Goal: Complete application form

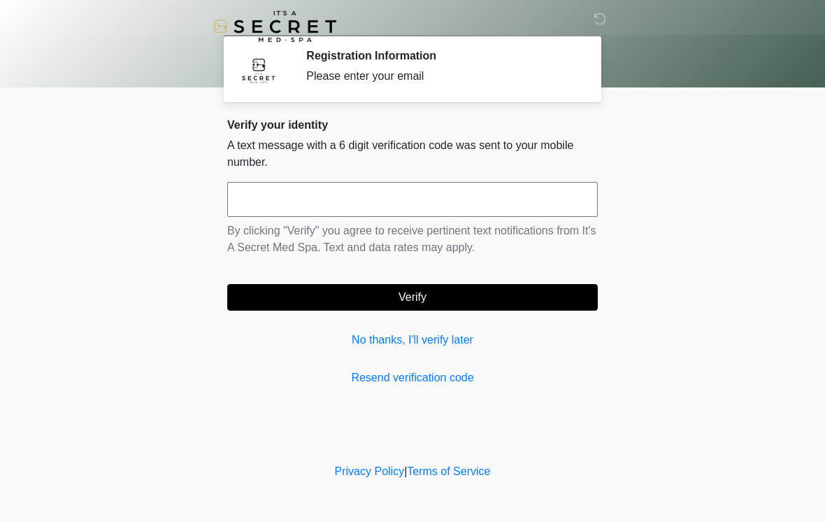
click at [476, 208] on input "text" at bounding box center [412, 199] width 371 height 35
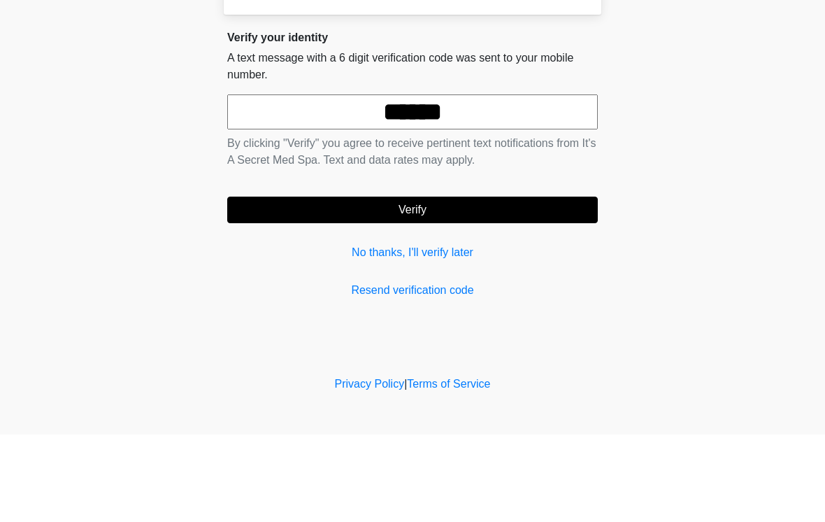
type input "******"
click at [481, 284] on button "Verify" at bounding box center [412, 297] width 371 height 27
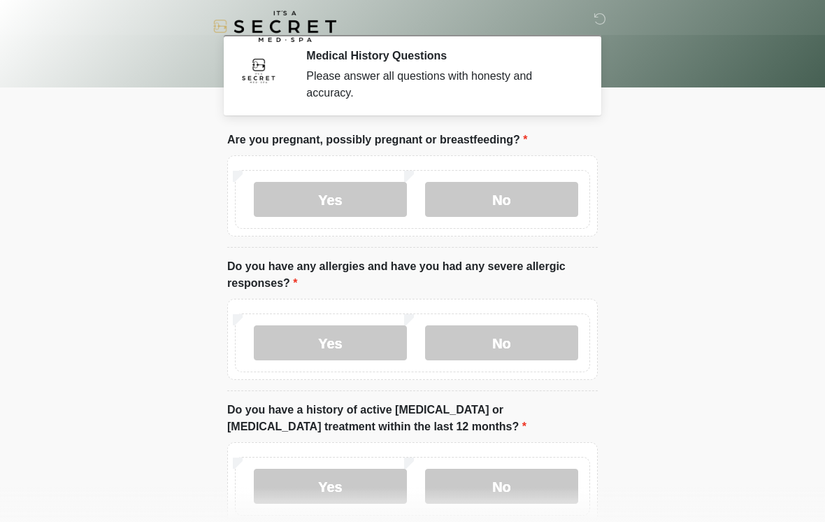
click at [525, 202] on label "No" at bounding box center [501, 199] width 153 height 35
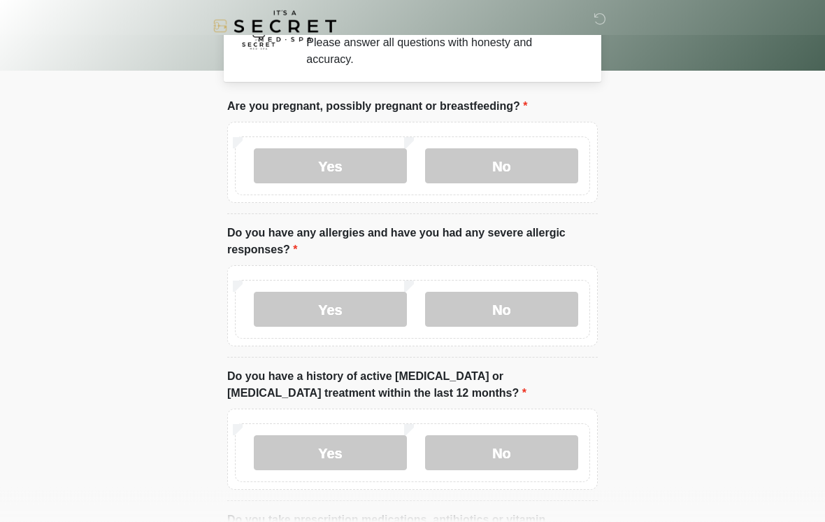
scroll to position [34, 0]
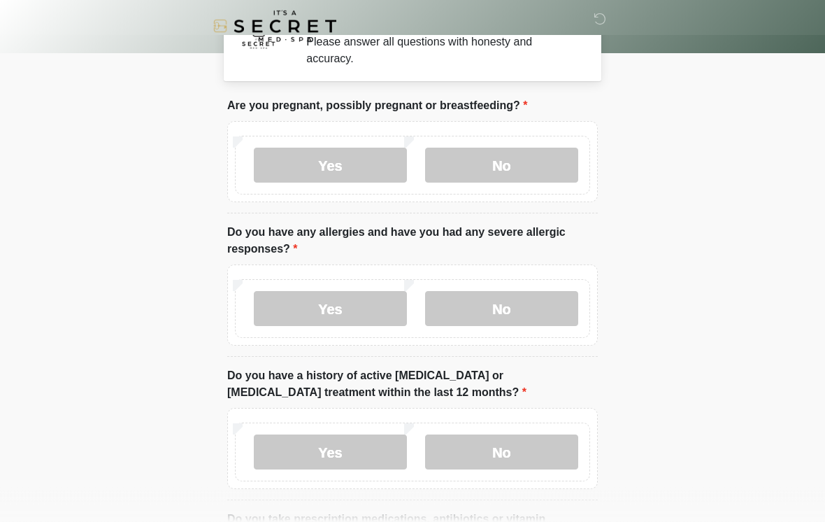
click at [538, 318] on label "No" at bounding box center [501, 309] width 153 height 35
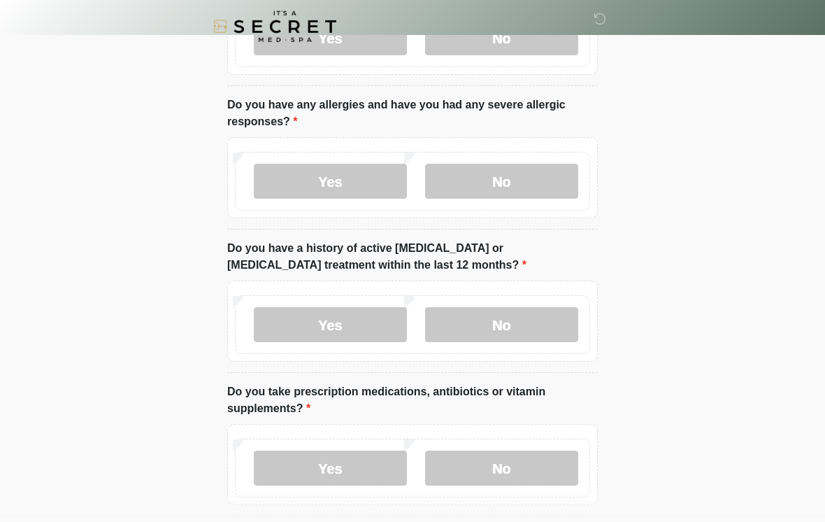
scroll to position [169, 0]
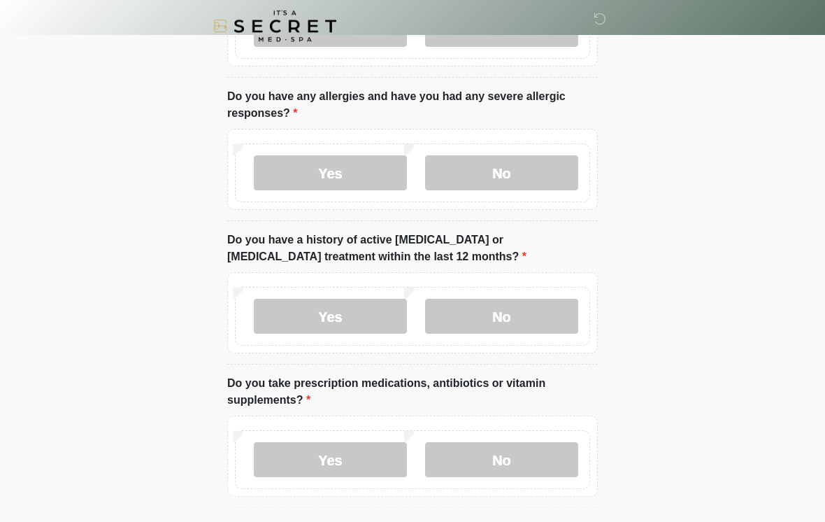
click at [545, 317] on label "No" at bounding box center [501, 316] width 153 height 35
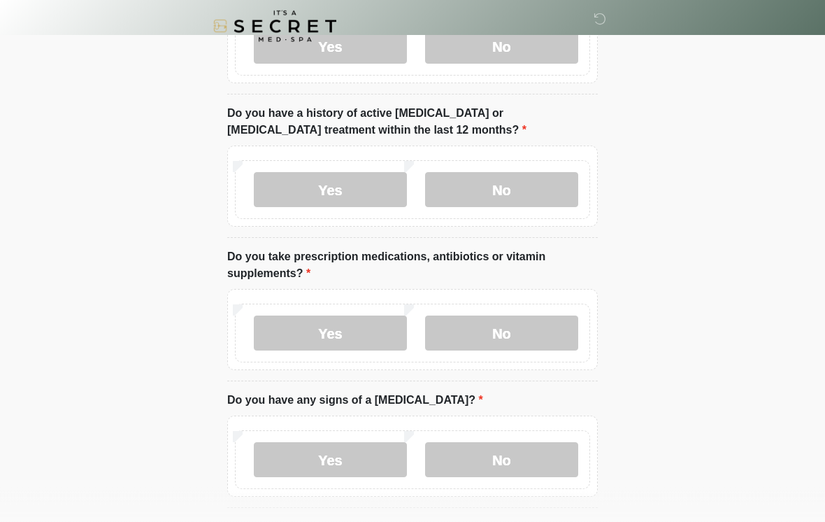
scroll to position [297, 0]
click at [377, 334] on label "Yes" at bounding box center [330, 332] width 153 height 35
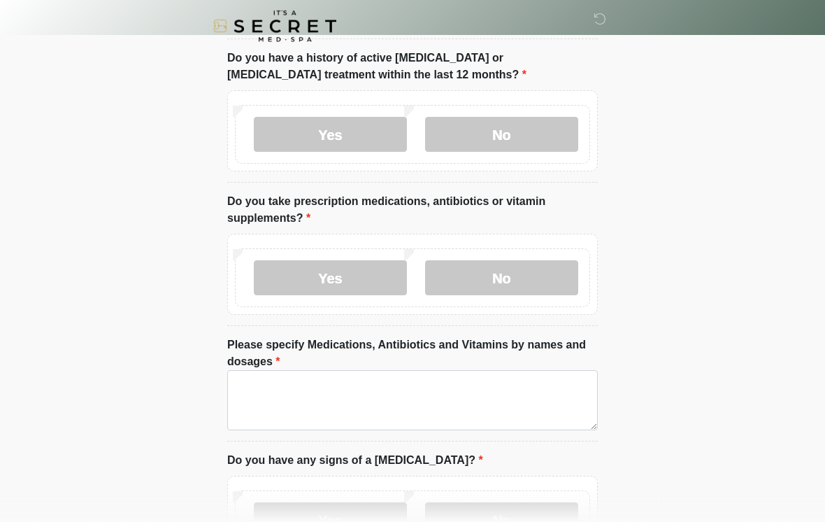
scroll to position [382, 0]
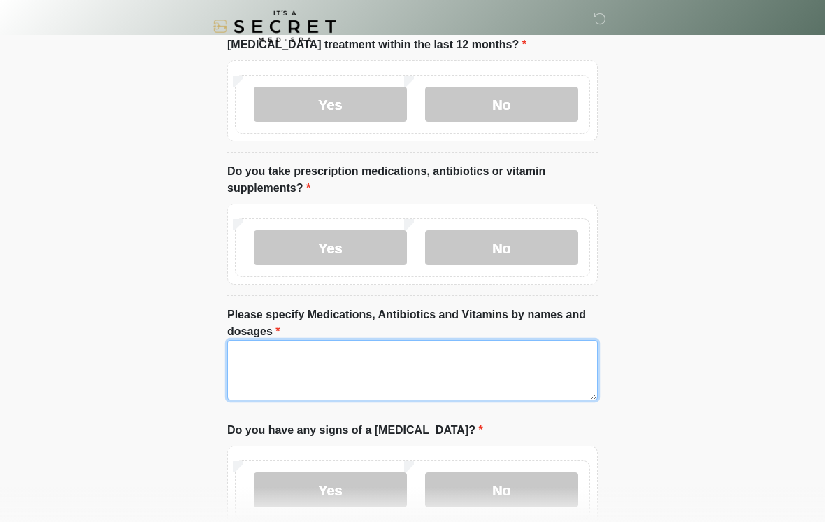
click at [503, 365] on textarea "Please specify Medications, Antibiotics and Vitamins by names and dosages" at bounding box center [412, 370] width 371 height 60
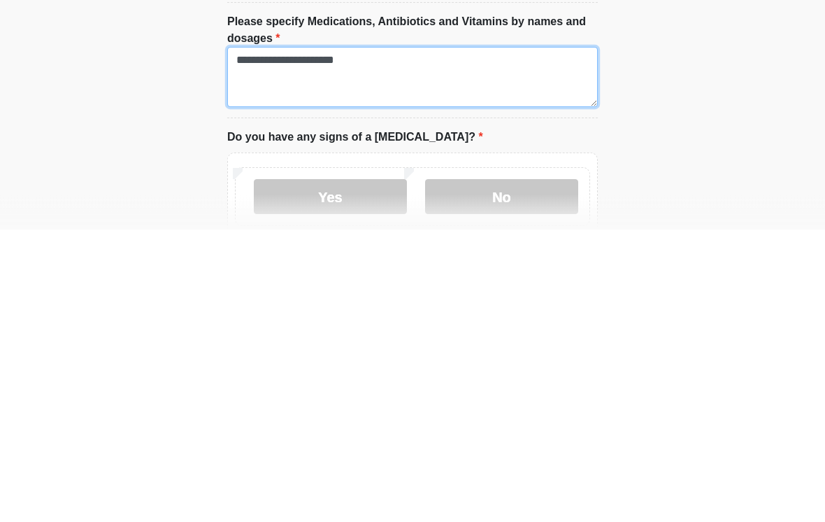
type textarea "**********"
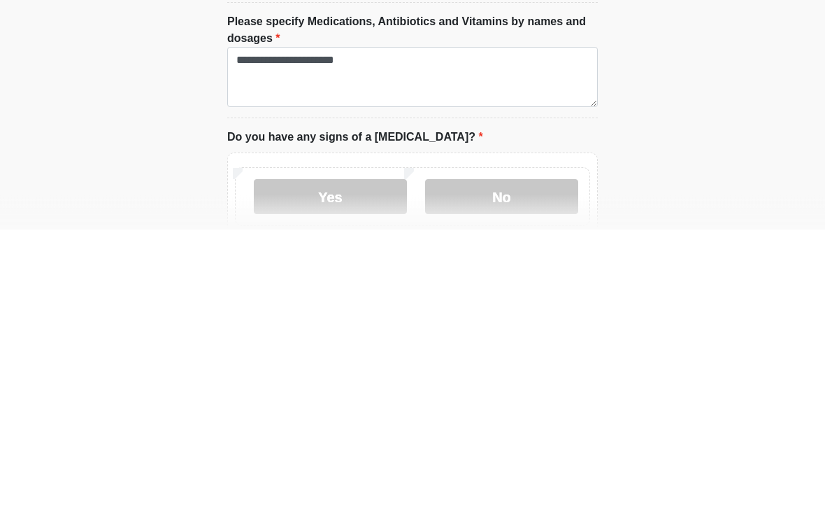
click at [502, 472] on label "No" at bounding box center [501, 489] width 153 height 35
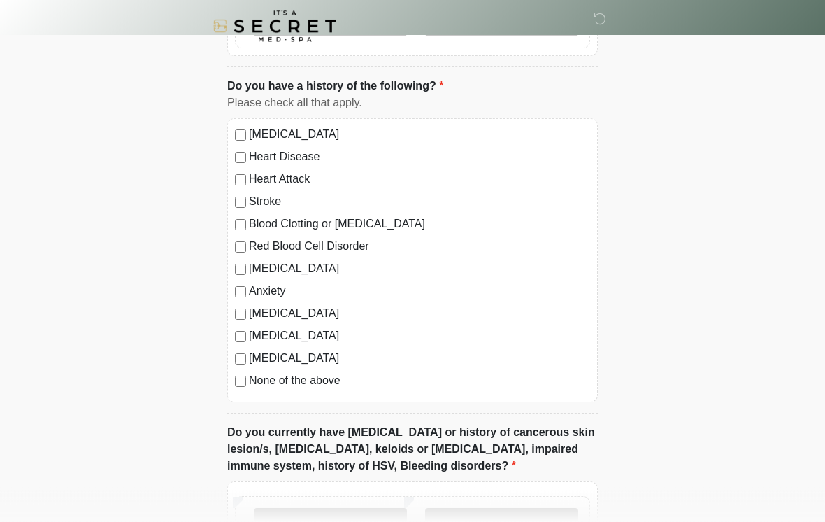
scroll to position [853, 0]
click at [306, 378] on label "None of the above" at bounding box center [419, 379] width 341 height 17
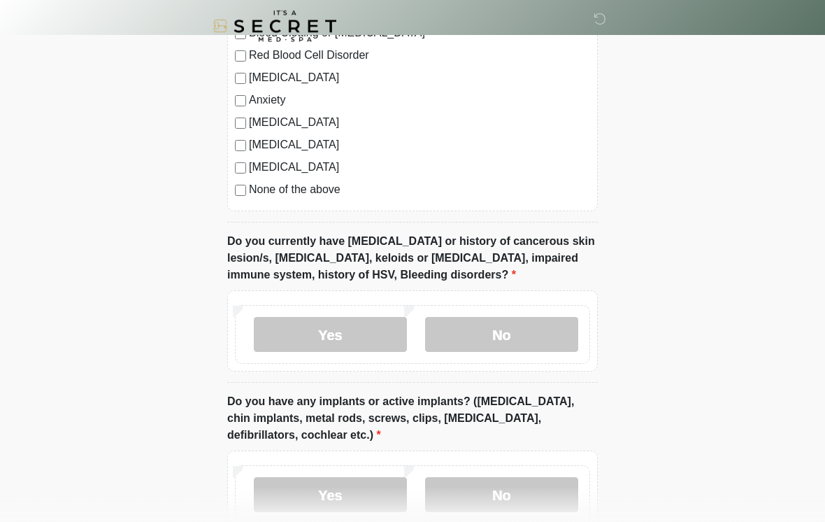
scroll to position [1044, 0]
click at [558, 324] on label "No" at bounding box center [501, 334] width 153 height 35
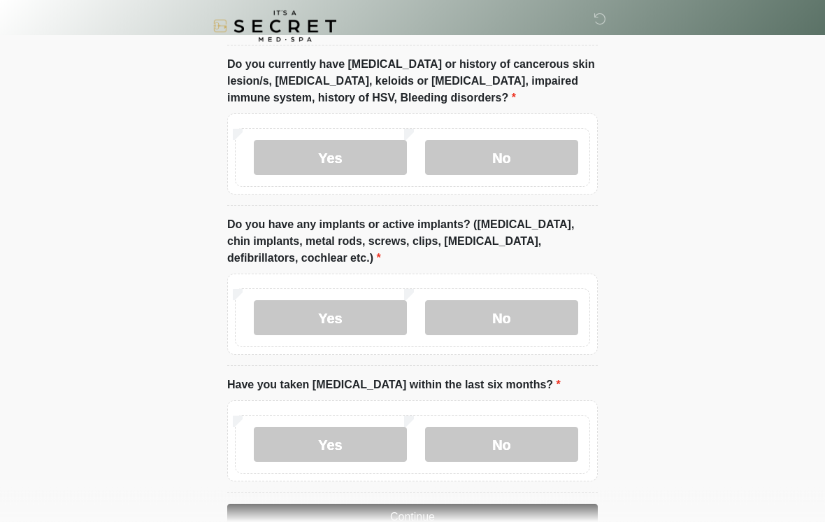
scroll to position [1227, 0]
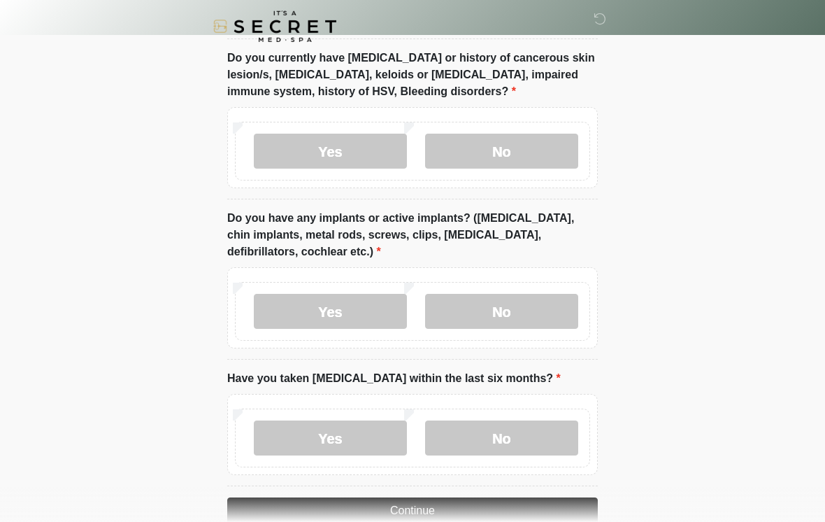
click at [553, 308] on label "No" at bounding box center [501, 311] width 153 height 35
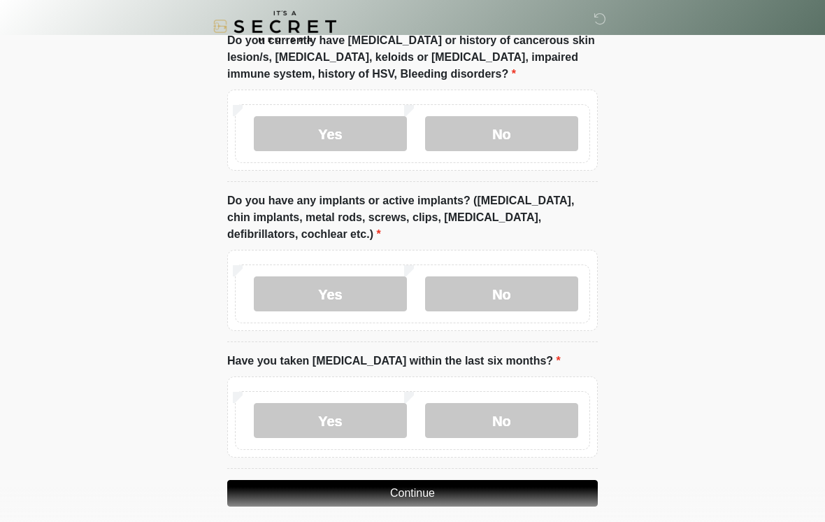
scroll to position [1279, 0]
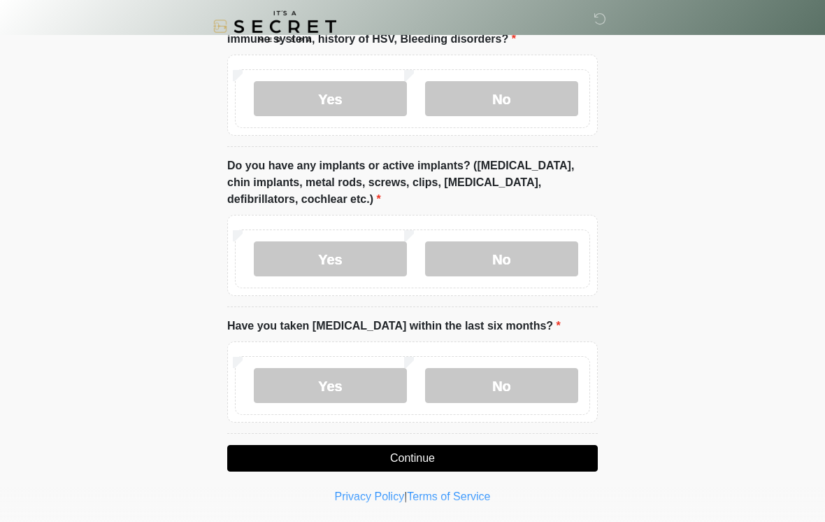
click at [526, 375] on label "No" at bounding box center [501, 385] width 153 height 35
click at [450, 454] on button "Continue" at bounding box center [412, 458] width 371 height 27
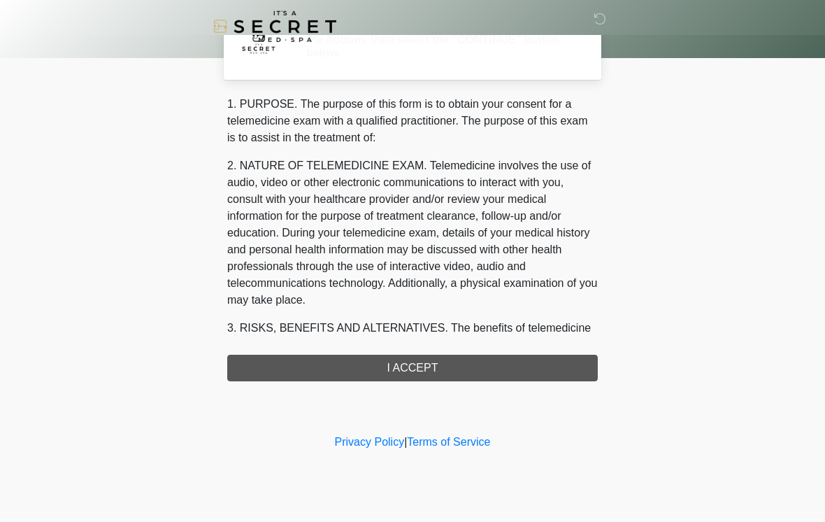
scroll to position [0, 0]
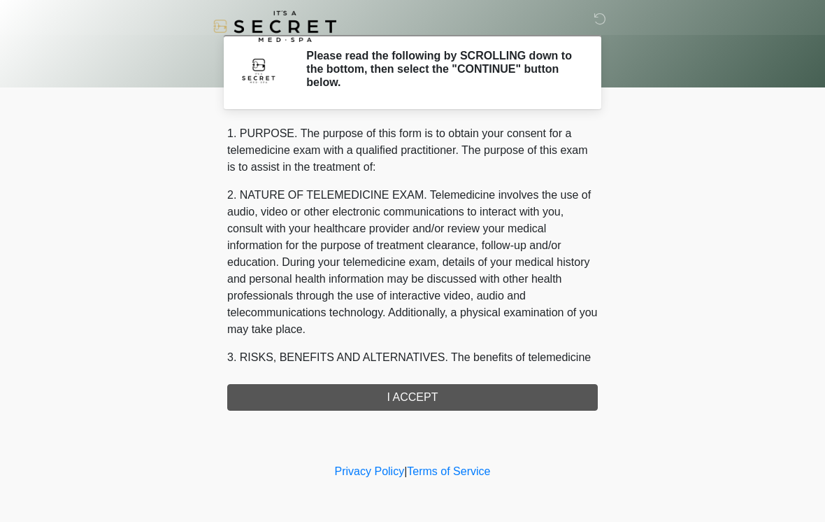
click at [467, 396] on div "1. PURPOSE. The purpose of this form is to obtain your consent for a telemedici…" at bounding box center [412, 267] width 371 height 285
click at [436, 388] on div "1. PURPOSE. The purpose of this form is to obtain your consent for a telemedici…" at bounding box center [412, 267] width 371 height 285
click at [430, 400] on div "1. PURPOSE. The purpose of this form is to obtain your consent for a telemedici…" at bounding box center [412, 267] width 371 height 285
click at [442, 404] on div "1. PURPOSE. The purpose of this form is to obtain your consent for a telemedici…" at bounding box center [412, 267] width 371 height 285
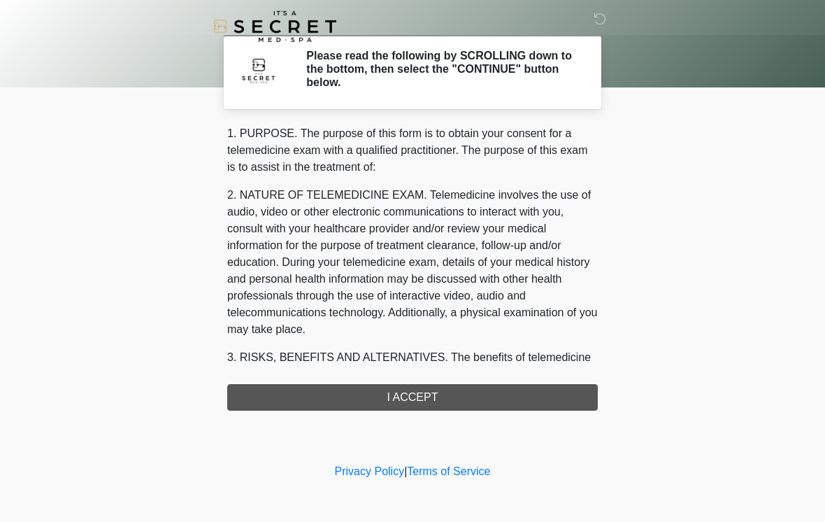
click at [441, 398] on div "1. PURPOSE. The purpose of this form is to obtain your consent for a telemedici…" at bounding box center [412, 267] width 371 height 285
click at [420, 403] on div "1. PURPOSE. The purpose of this form is to obtain your consent for a telemedici…" at bounding box center [412, 267] width 371 height 285
click at [429, 401] on div "1. PURPOSE. The purpose of this form is to obtain your consent for a telemedici…" at bounding box center [412, 267] width 371 height 285
click at [425, 408] on div "1. PURPOSE. The purpose of this form is to obtain your consent for a telemedici…" at bounding box center [412, 267] width 371 height 285
click at [424, 407] on div "1. PURPOSE. The purpose of this form is to obtain your consent for a telemedici…" at bounding box center [412, 267] width 371 height 285
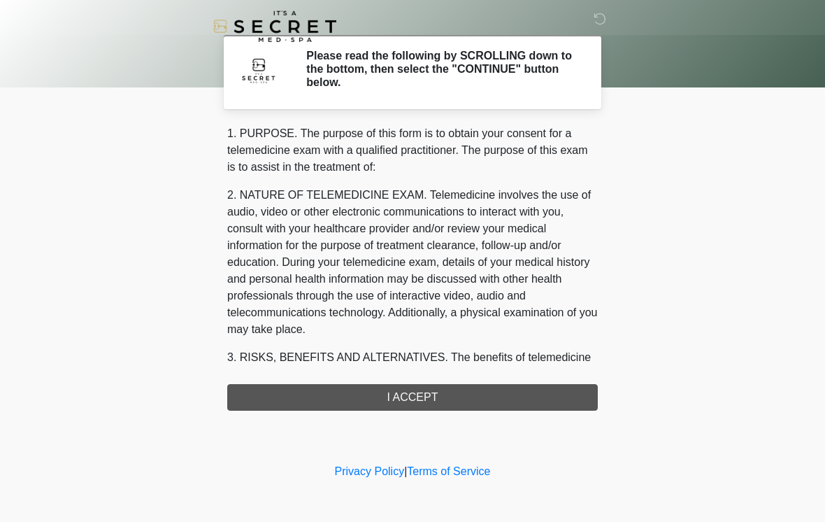
click at [424, 412] on div "‎ ‎ Please read the following by SCROLLING down to the bottom, then select the …" at bounding box center [413, 230] width 420 height 432
click at [429, 401] on div "1. PURPOSE. The purpose of this form is to obtain your consent for a telemedici…" at bounding box center [412, 267] width 371 height 285
click at [430, 402] on div "1. PURPOSE. The purpose of this form is to obtain your consent for a telemedici…" at bounding box center [412, 267] width 371 height 285
click at [446, 398] on div "1. PURPOSE. The purpose of this form is to obtain your consent for a telemedici…" at bounding box center [412, 267] width 371 height 285
click at [446, 397] on div "1. PURPOSE. The purpose of this form is to obtain your consent for a telemedici…" at bounding box center [412, 267] width 371 height 285
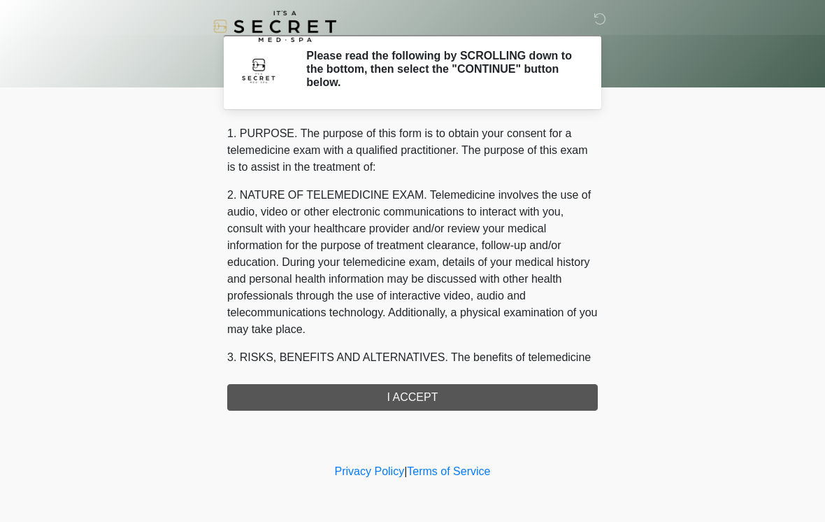
click at [458, 391] on div "1. PURPOSE. The purpose of this form is to obtain your consent for a telemedici…" at bounding box center [412, 267] width 371 height 285
click at [459, 397] on div "1. PURPOSE. The purpose of this form is to obtain your consent for a telemedici…" at bounding box center [412, 267] width 371 height 285
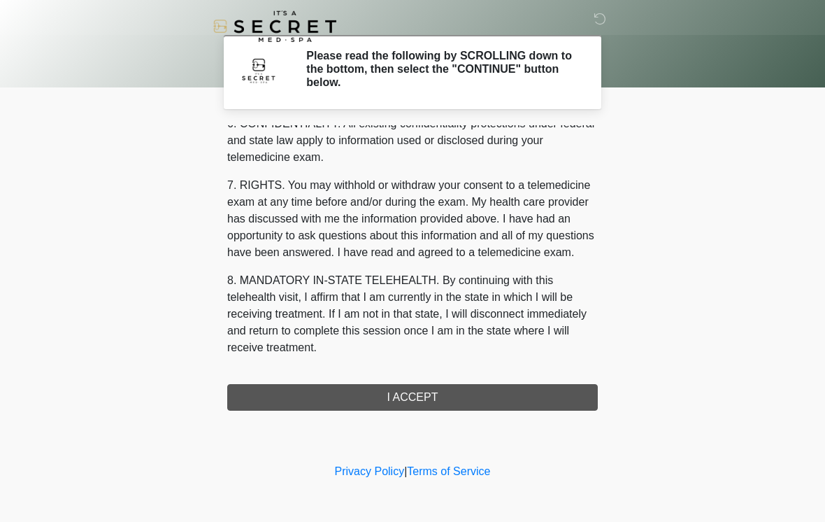
scroll to position [569, 0]
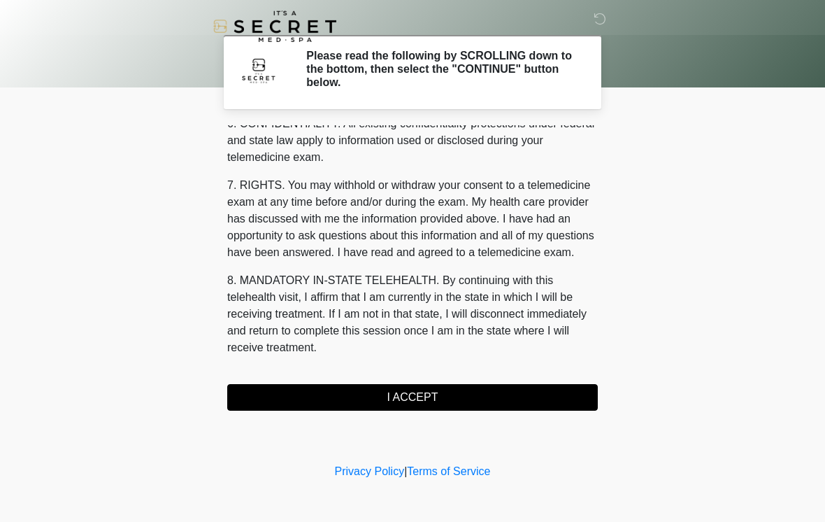
click at [437, 394] on button "I ACCEPT" at bounding box center [412, 397] width 371 height 27
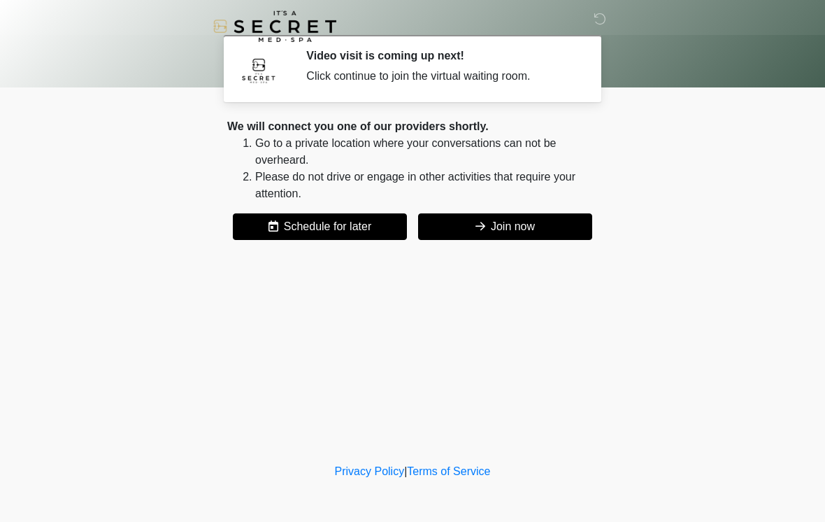
click at [534, 229] on button "Join now" at bounding box center [505, 226] width 174 height 27
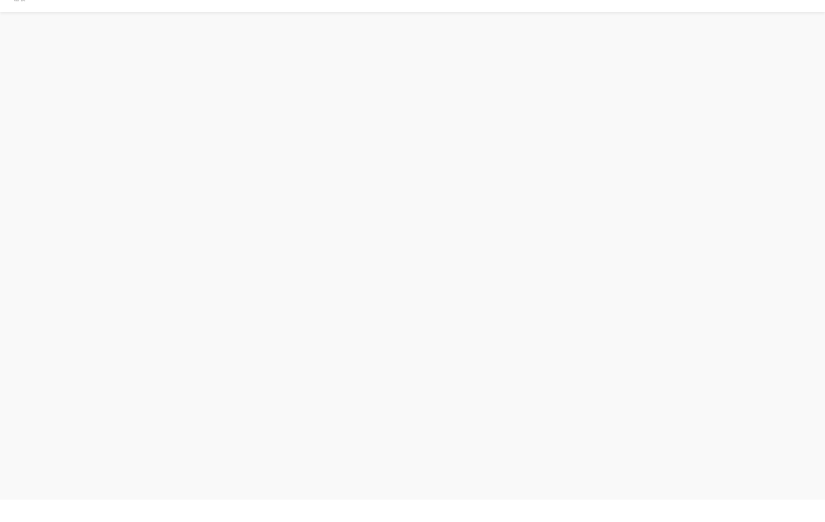
scroll to position [4, 0]
